Goal: Communication & Community: Answer question/provide support

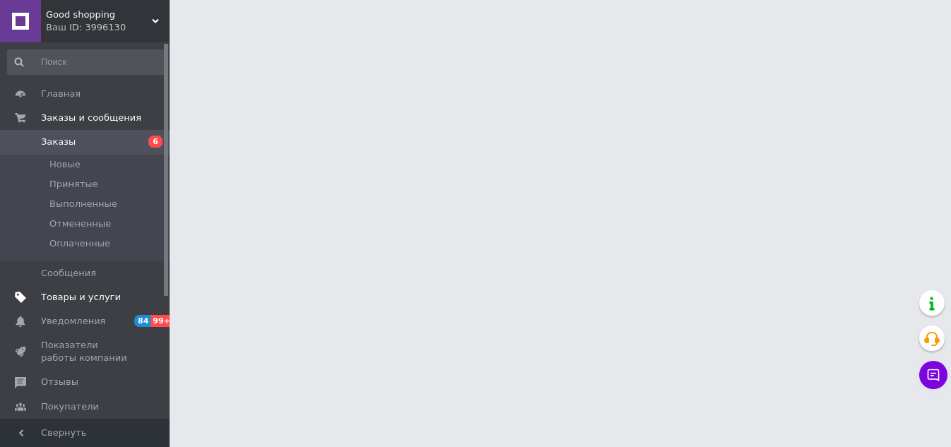
click at [70, 303] on span "Товары и услуги" at bounding box center [81, 297] width 80 height 13
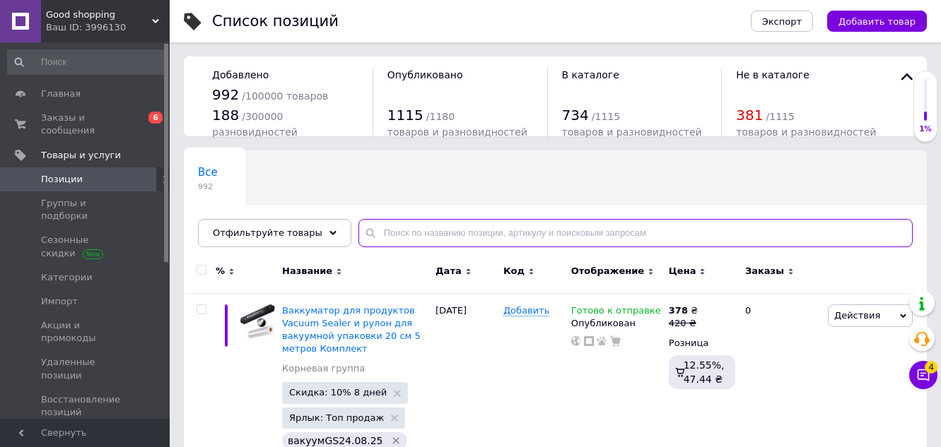
click at [440, 229] on input "text" at bounding box center [635, 233] width 554 height 28
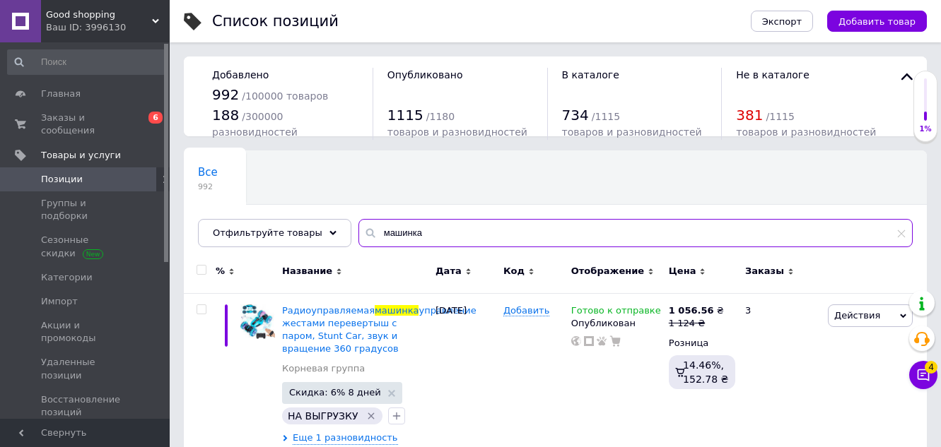
scroll to position [141, 0]
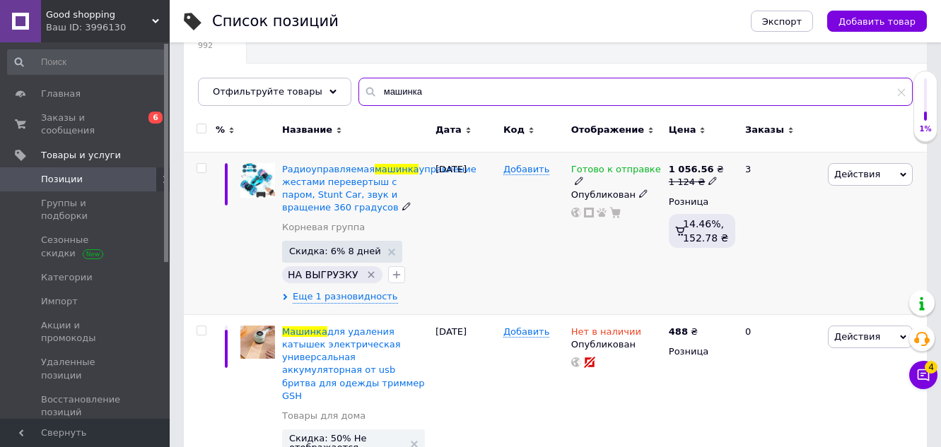
type input "машинка"
click at [582, 177] on use at bounding box center [579, 181] width 8 height 8
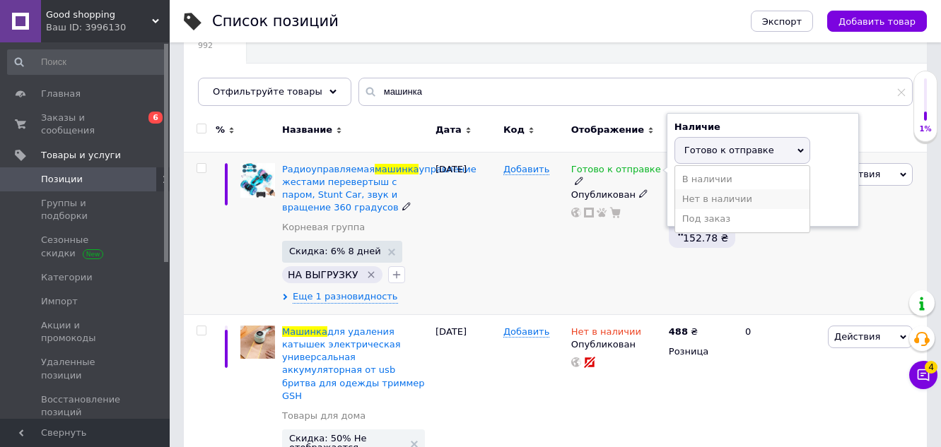
click at [688, 199] on li "Нет в наличии" at bounding box center [742, 199] width 134 height 20
click at [551, 243] on div "Добавить" at bounding box center [534, 233] width 68 height 163
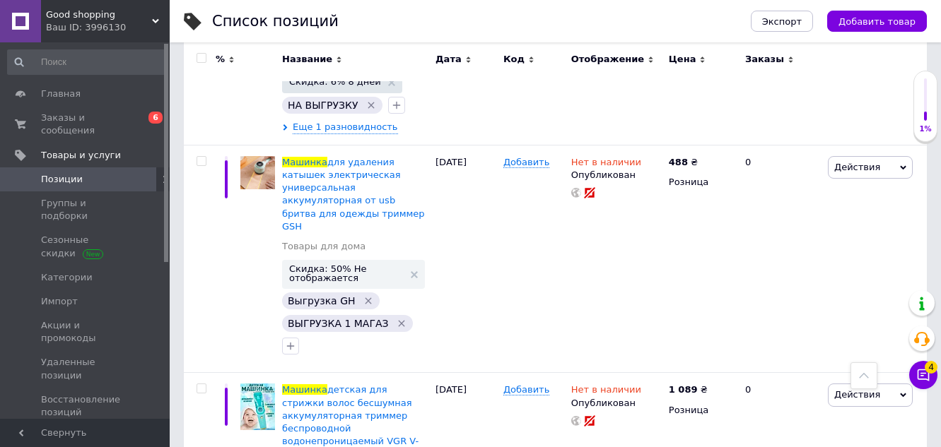
scroll to position [0, 0]
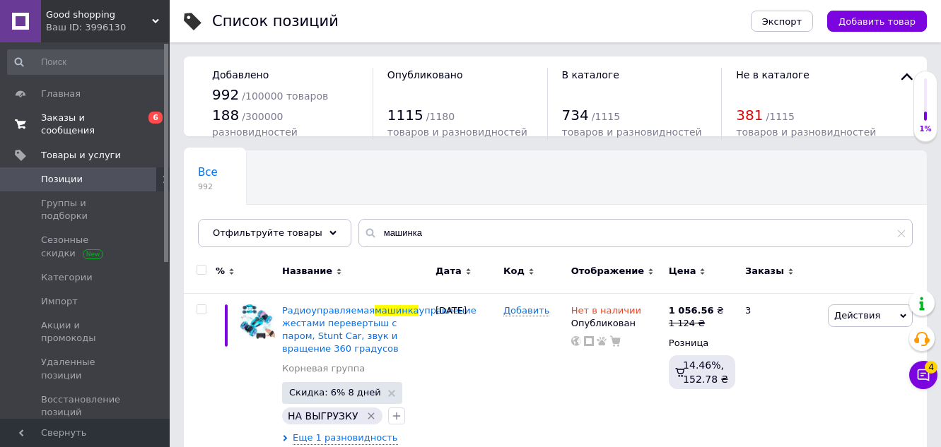
click at [124, 119] on span "Заказы и сообщения" at bounding box center [86, 124] width 90 height 25
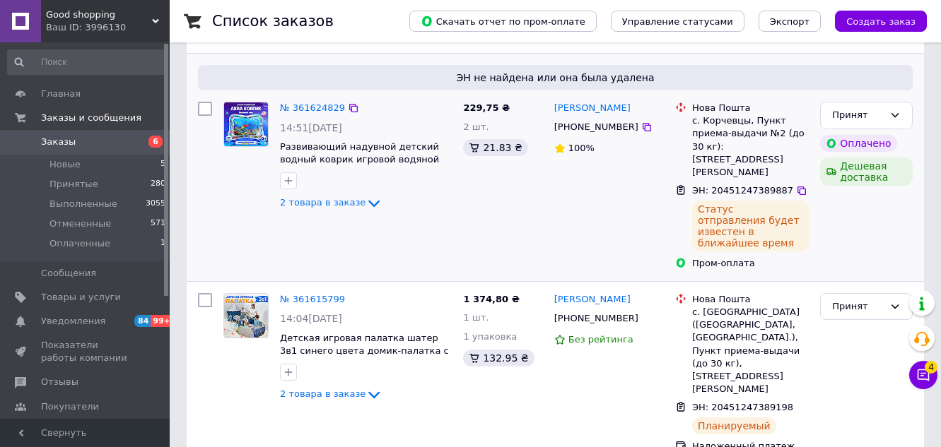
scroll to position [283, 0]
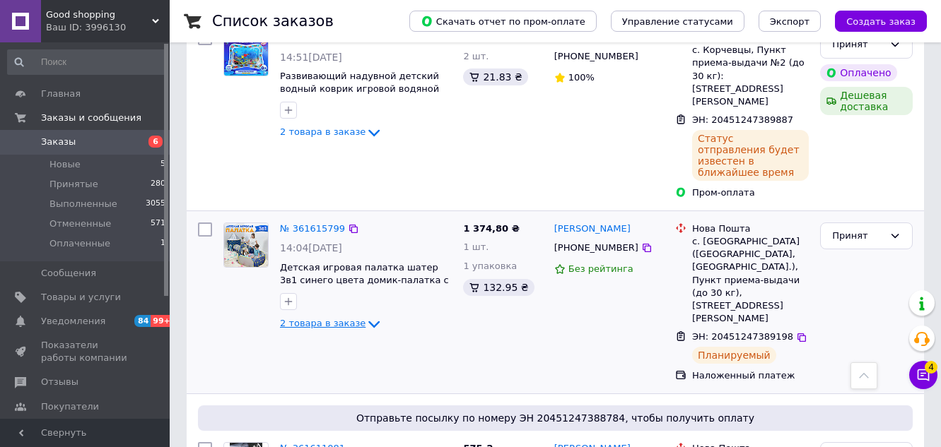
click at [332, 318] on span "2 товара в заказе" at bounding box center [323, 323] width 86 height 11
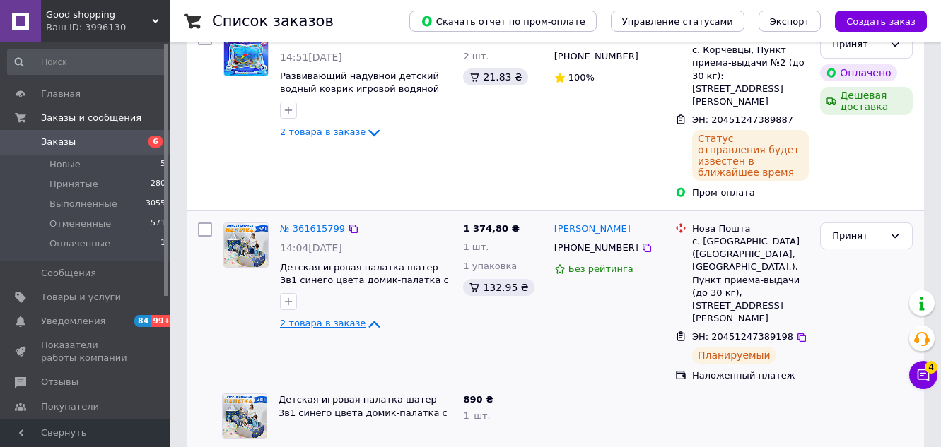
scroll to position [0, 0]
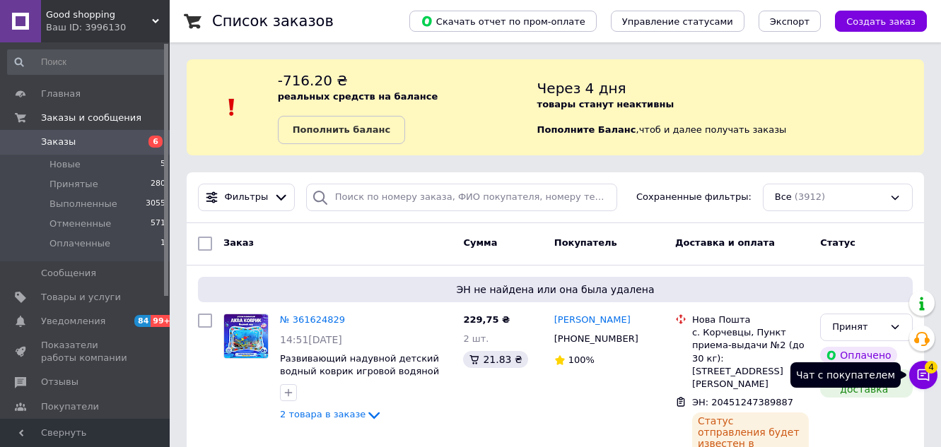
click at [926, 377] on icon at bounding box center [923, 375] width 14 height 14
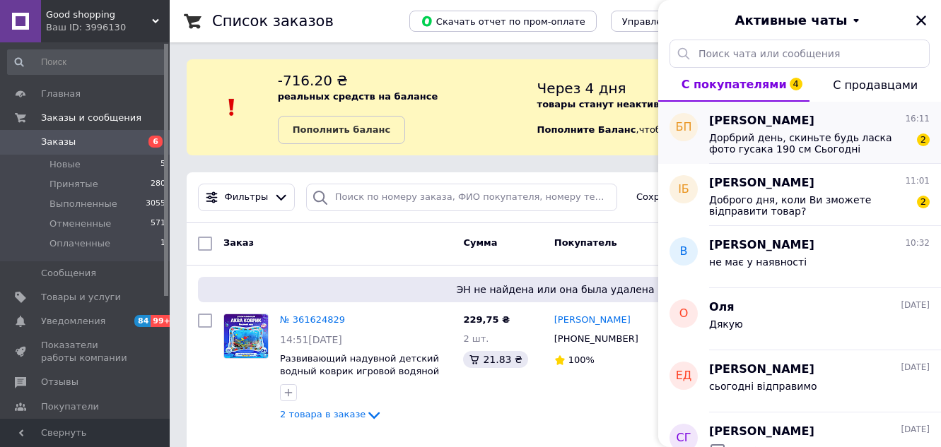
click at [806, 150] on span "Дорбрий день, скиньте будь ласка фото гусака 190 см Сьогодні відправляєте?" at bounding box center [809, 143] width 201 height 23
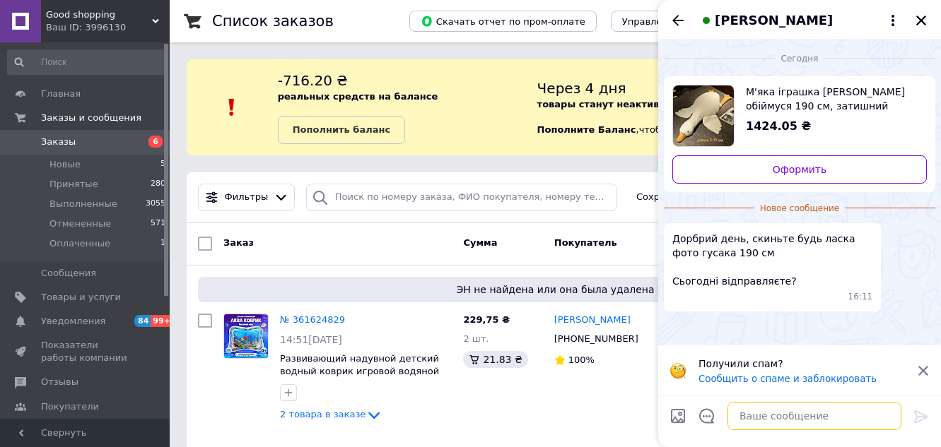
click at [797, 413] on textarea at bounding box center [814, 416] width 174 height 28
type textarea "Доброго дня сьогодні не працюємо"
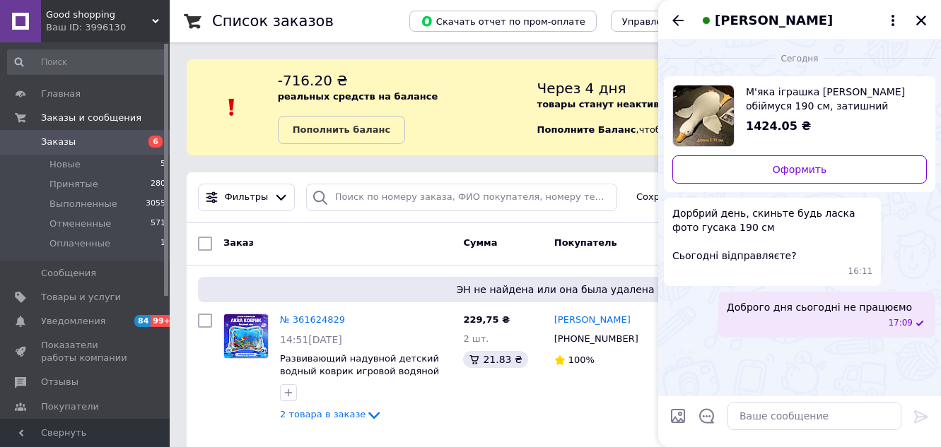
click at [679, 16] on icon "Назад" at bounding box center [677, 20] width 17 height 17
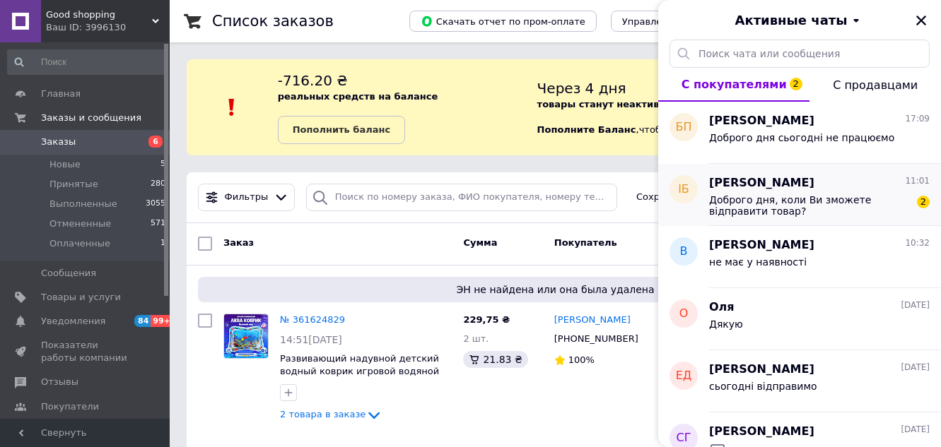
click at [794, 213] on span "Доброго дня, коли Ви зможете відправити товар?" at bounding box center [809, 205] width 201 height 23
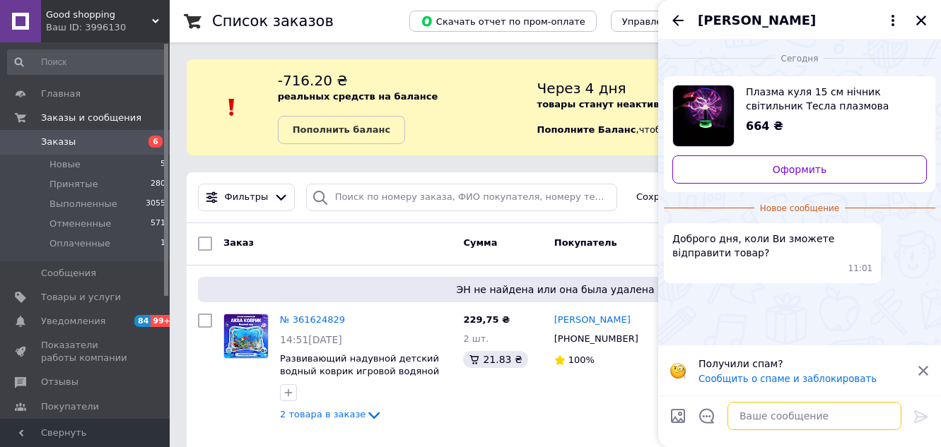
click at [785, 418] on textarea at bounding box center [814, 416] width 174 height 28
type textarea "Доброго дня,[DATE]"
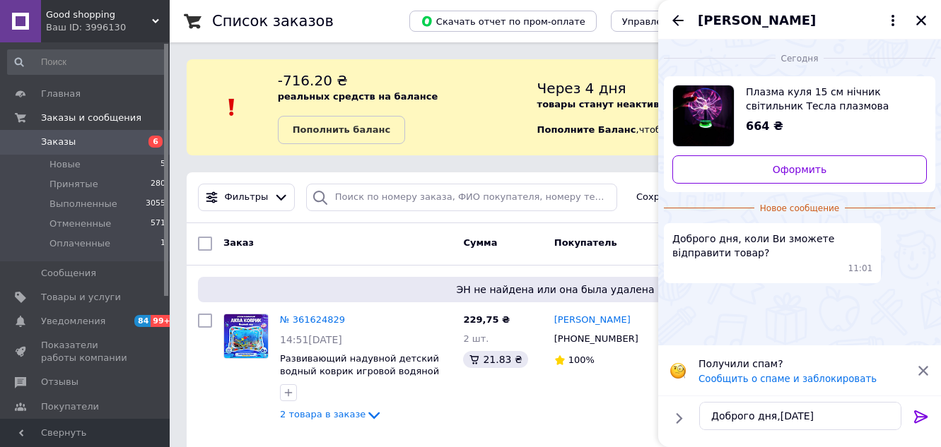
click at [915, 416] on icon at bounding box center [920, 417] width 17 height 17
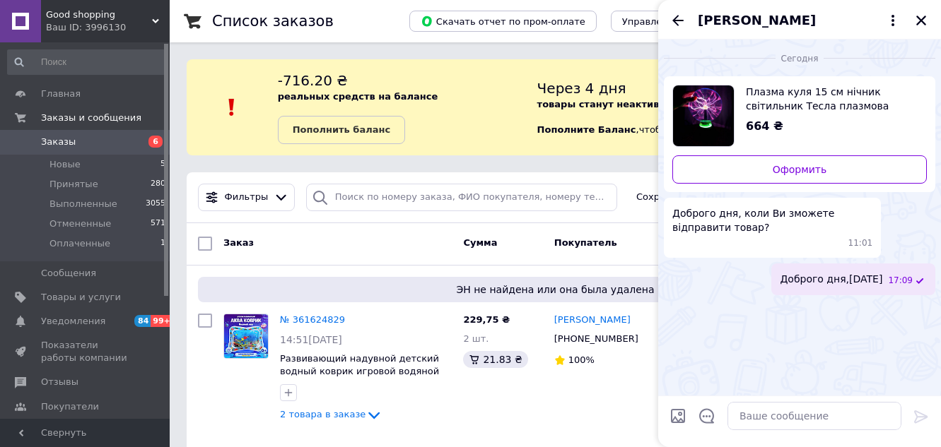
click at [666, 22] on div "[PERSON_NAME]" at bounding box center [799, 20] width 283 height 40
click at [672, 22] on icon "Назад" at bounding box center [677, 20] width 17 height 17
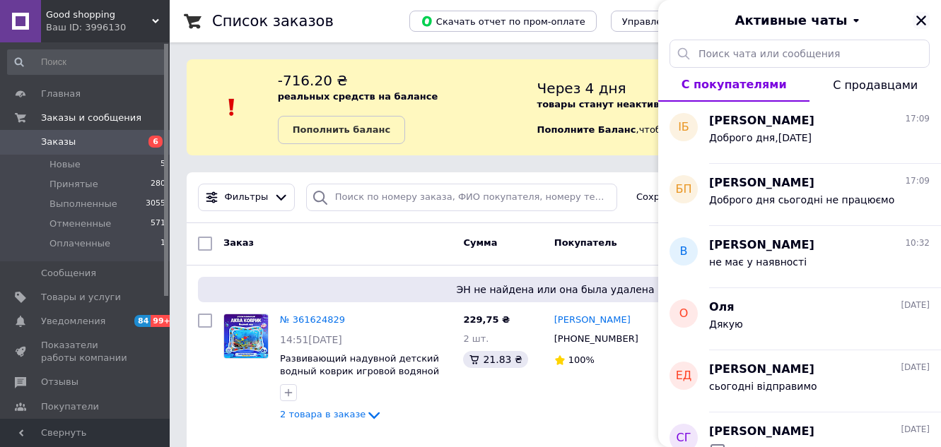
click at [915, 24] on icon "Закрыть" at bounding box center [921, 20] width 13 height 13
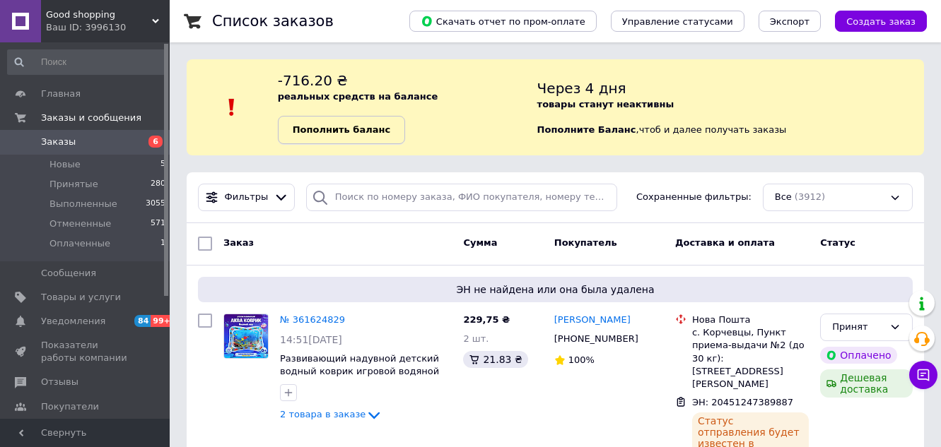
click at [353, 132] on b "Пополнить баланс" at bounding box center [342, 129] width 98 height 11
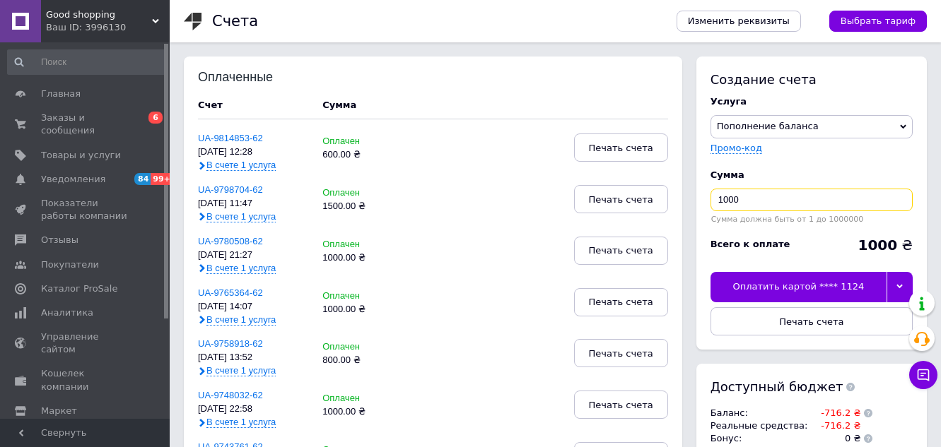
click at [792, 204] on input "1000" at bounding box center [811, 200] width 202 height 23
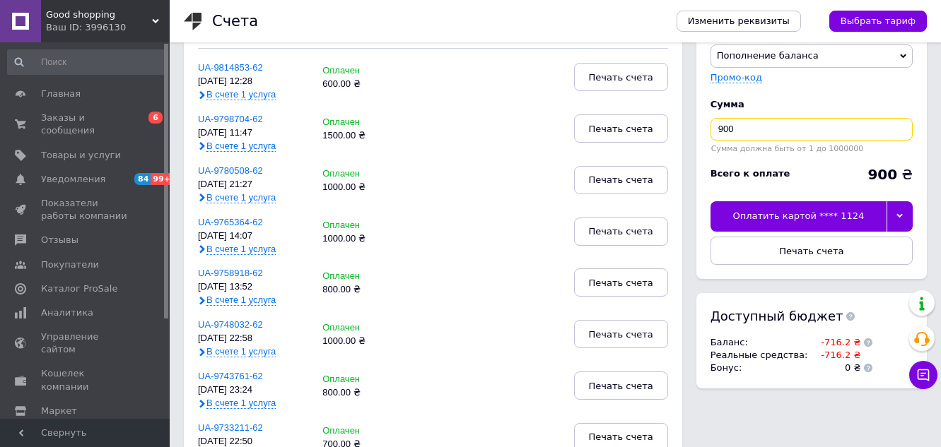
type input "900"
click at [909, 221] on div at bounding box center [899, 216] width 26 height 30
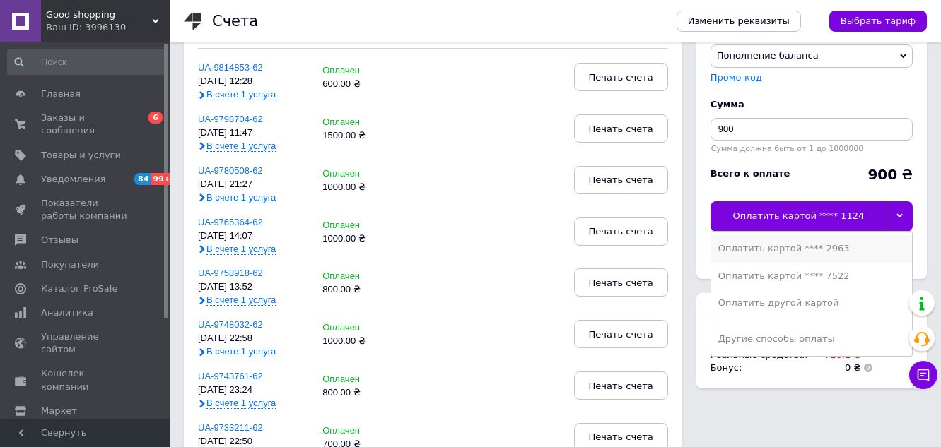
click at [828, 252] on div "Оплатить картой **** 2963" at bounding box center [811, 248] width 187 height 13
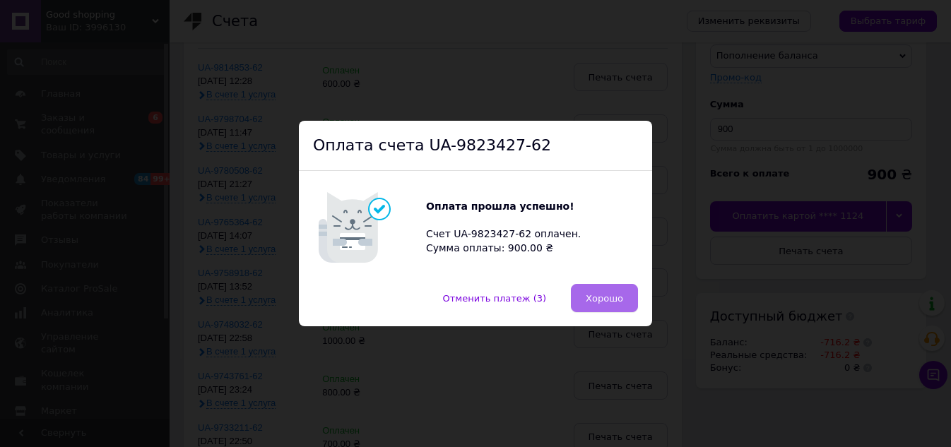
click at [620, 301] on span "Хорошо" at bounding box center [604, 298] width 37 height 11
